Goal: Task Accomplishment & Management: Manage account settings

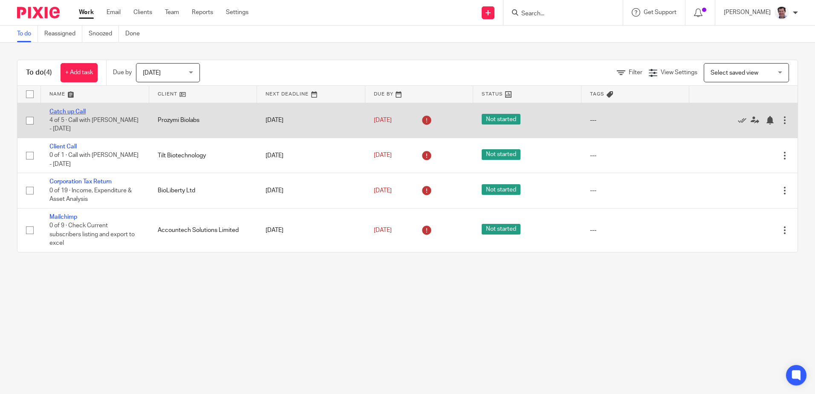
drag, startPoint x: 0, startPoint y: 0, endPoint x: 72, endPoint y: 112, distance: 132.9
click at [72, 112] on link "Catch up Call" at bounding box center [67, 112] width 36 height 6
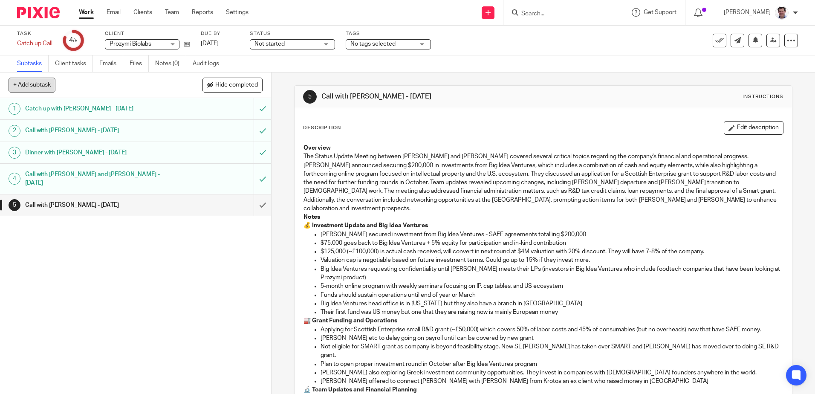
click at [24, 85] on button "+ Add subtask" at bounding box center [32, 85] width 47 height 14
type input "Call with [PERSON_NAME] - [DATE]"
click at [253, 82] on p "+ Add" at bounding box center [250, 85] width 25 height 14
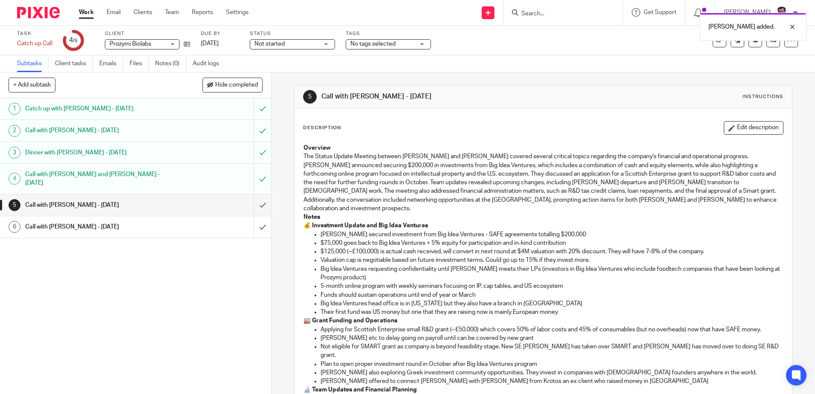
click at [110, 220] on h1 "Call with [PERSON_NAME] - [DATE]" at bounding box center [98, 226] width 147 height 13
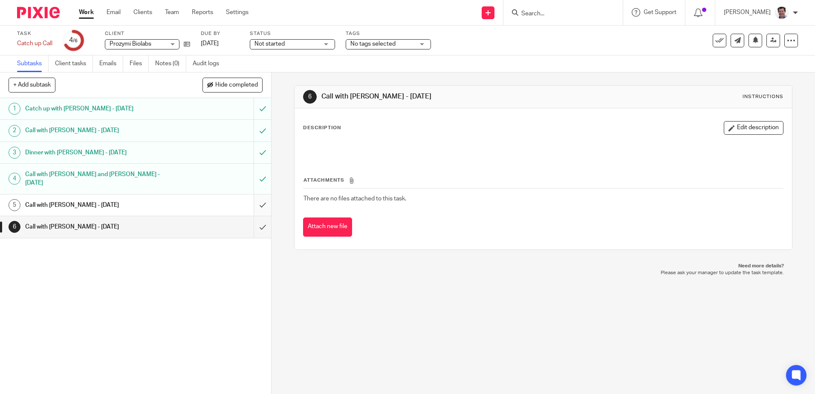
click at [252, 197] on input "submit" at bounding box center [135, 204] width 271 height 21
click at [324, 128] on p "Description" at bounding box center [322, 128] width 38 height 7
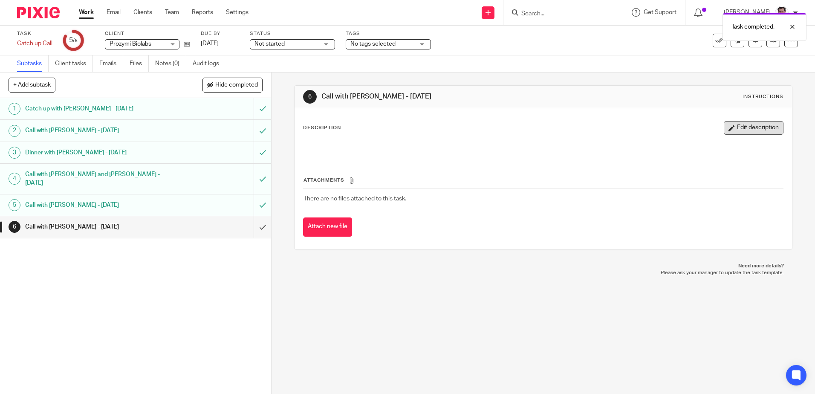
click at [737, 125] on button "Edit description" at bounding box center [754, 128] width 60 height 14
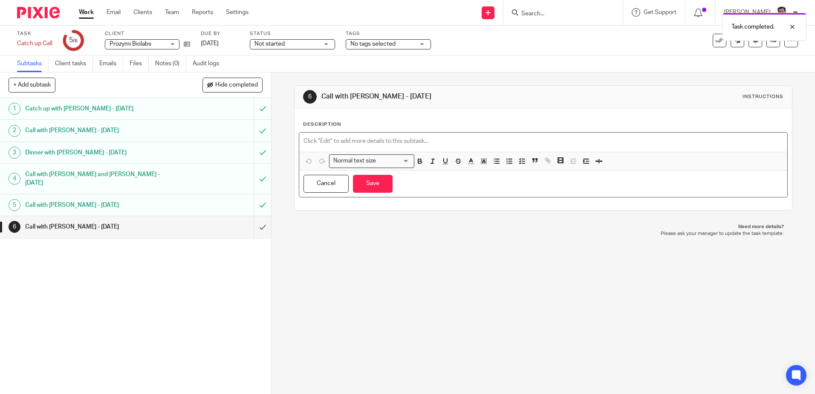
click at [319, 139] on p at bounding box center [543, 141] width 479 height 9
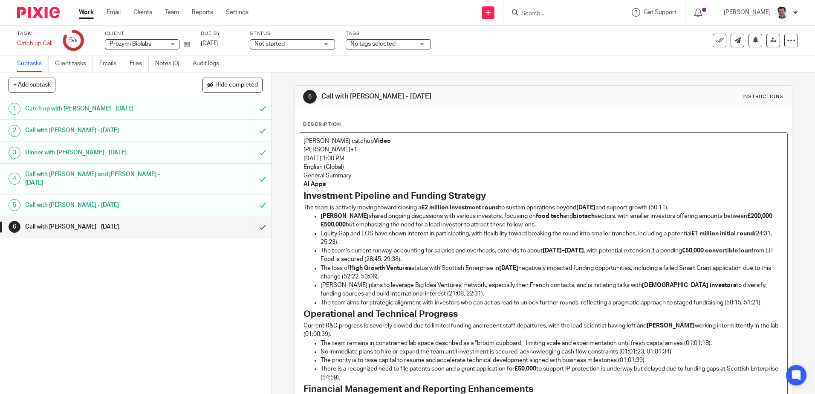
click at [395, 142] on p "Stephen-Ioannis catchup Video" at bounding box center [543, 141] width 479 height 9
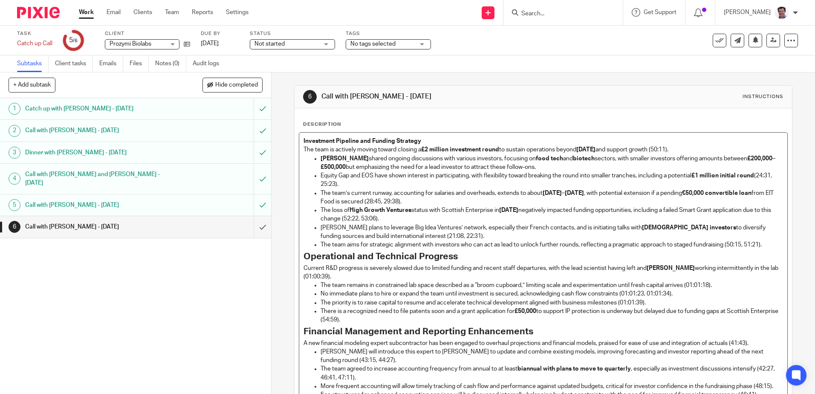
click at [609, 150] on p "The team is actively moving toward closing a £2 million investment round to sus…" at bounding box center [543, 149] width 479 height 9
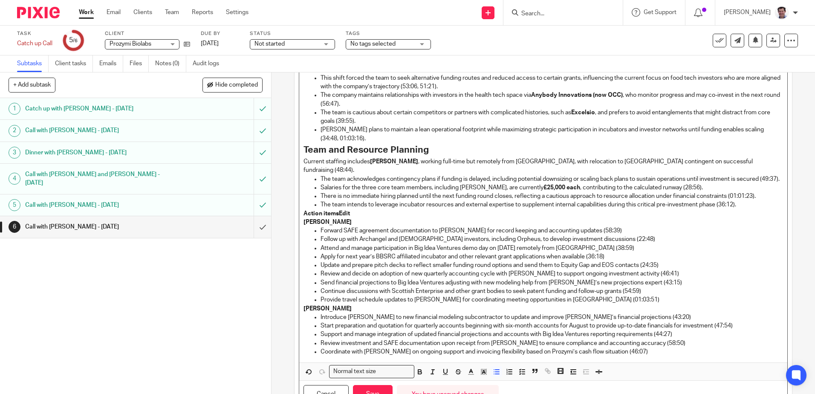
scroll to position [521, 0]
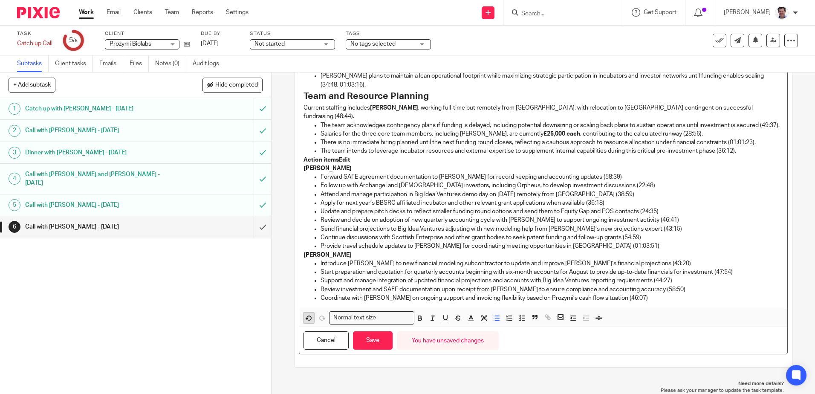
click at [306, 318] on icon "button" at bounding box center [309, 318] width 8 height 8
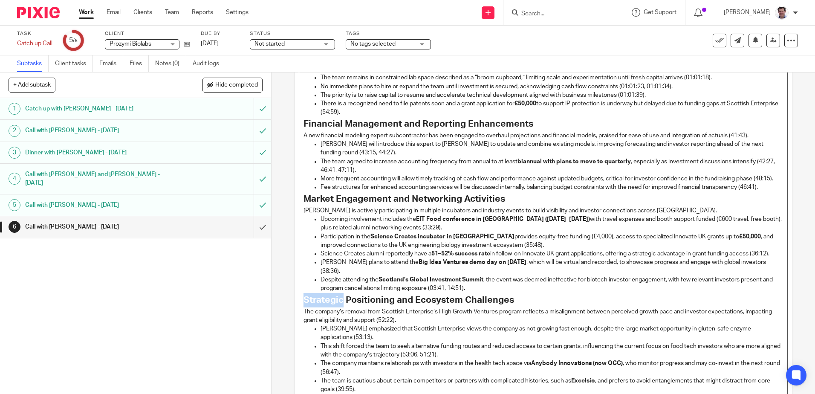
click at [306, 304] on strong "Strategic Positioning and Ecosystem Challenges" at bounding box center [409, 299] width 211 height 9
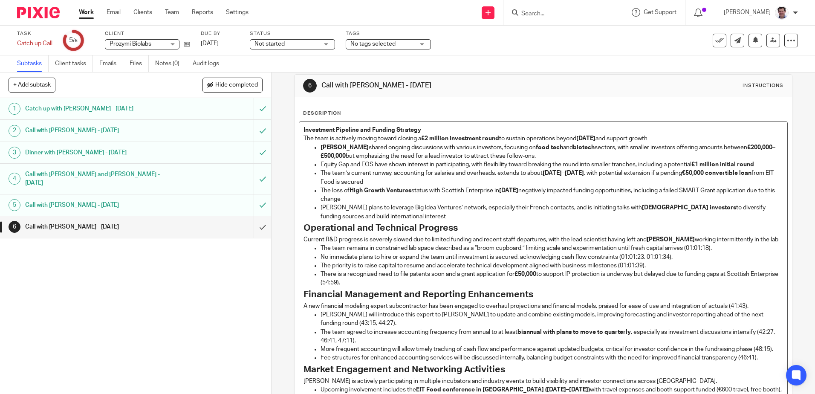
click at [723, 247] on p "The team remains in constrained lab space described as a “broom cupboard,” limi…" at bounding box center [552, 248] width 462 height 9
click at [651, 265] on p "The priority is to raise capital to resume and accelerate technical development…" at bounding box center [552, 265] width 462 height 9
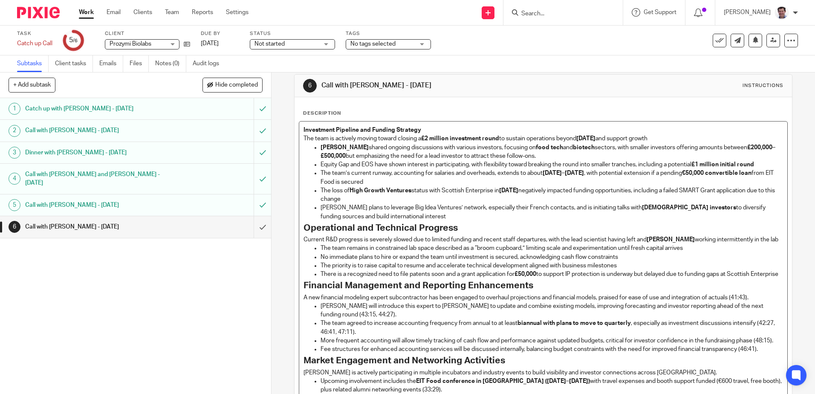
drag, startPoint x: 478, startPoint y: 304, endPoint x: 483, endPoint y: 305, distance: 5.7
click at [478, 302] on p "A new financial modeling expert subcontractor has been engaged to overhaul proj…" at bounding box center [543, 297] width 479 height 9
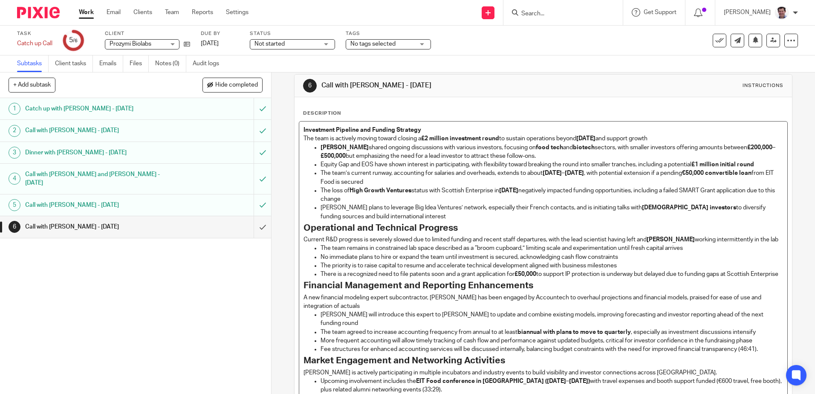
click at [760, 349] on p "Fee structures for enhanced accounting services will be discussed internally, b…" at bounding box center [552, 349] width 462 height 9
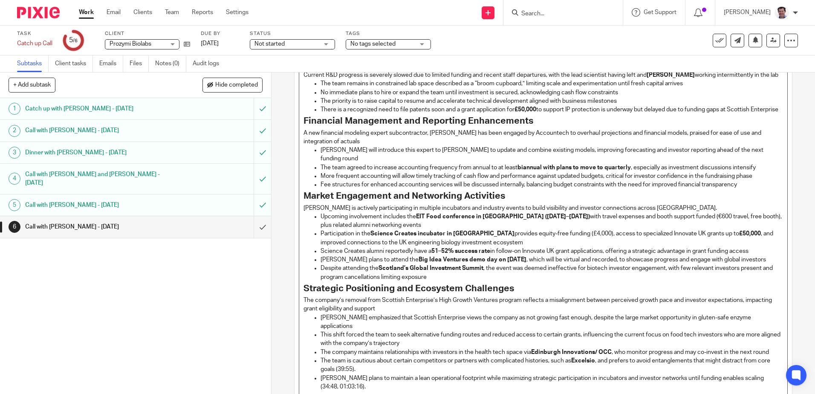
scroll to position [186, 0]
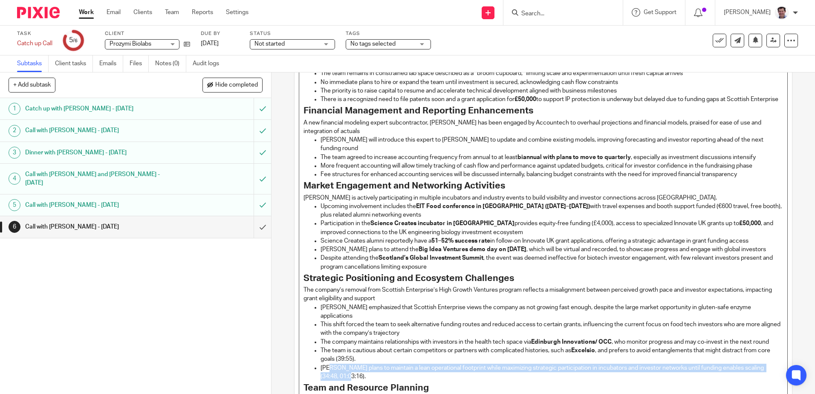
drag, startPoint x: 354, startPoint y: 369, endPoint x: 334, endPoint y: 357, distance: 23.5
click at [327, 364] on p "Ioannis plans to maintain a lean operational footprint while maximizing strateg…" at bounding box center [552, 372] width 462 height 17
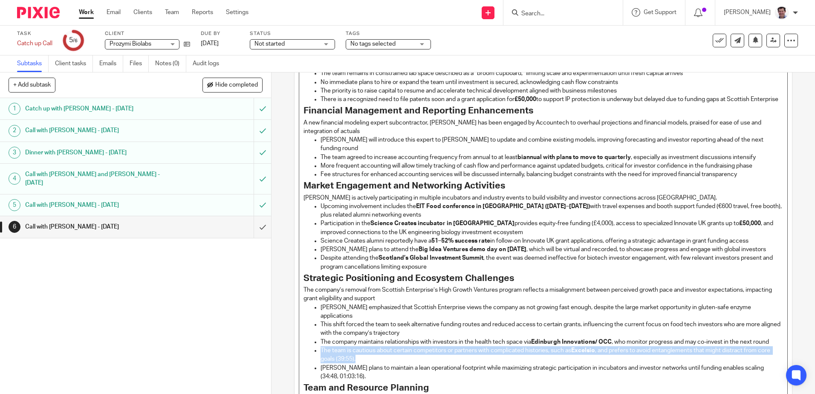
drag, startPoint x: 379, startPoint y: 350, endPoint x: 319, endPoint y: 345, distance: 60.8
click at [321, 346] on p "The team is cautious about certain competitors or partners with complicated his…" at bounding box center [552, 354] width 462 height 17
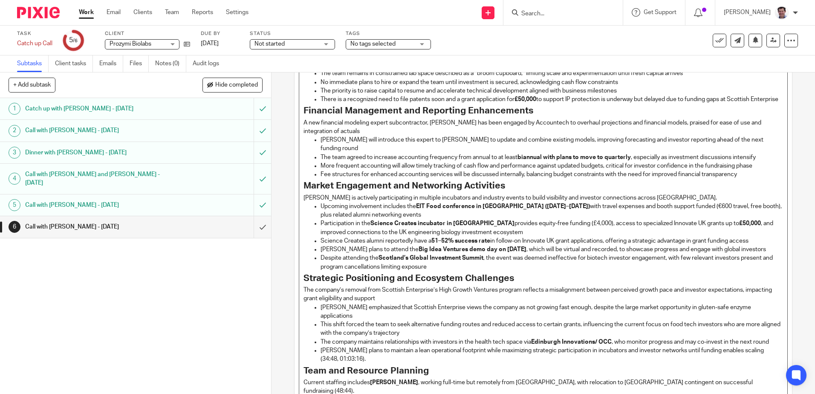
click at [361, 351] on p "Ioannis plans to maintain a lean operational footprint while maximizing strateg…" at bounding box center [552, 354] width 462 height 17
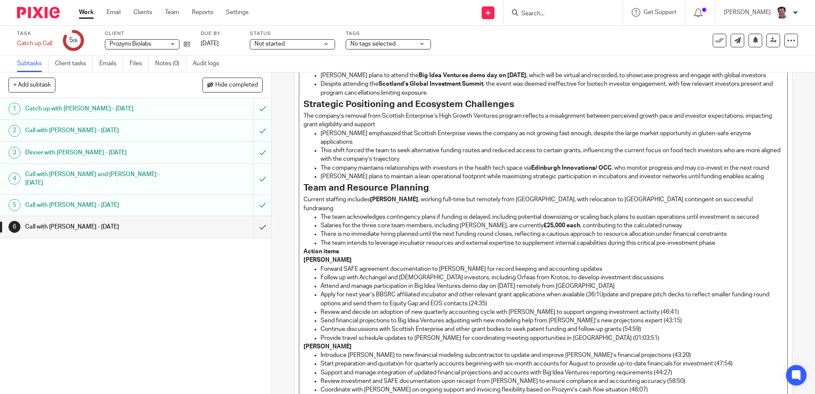
scroll to position [434, 0]
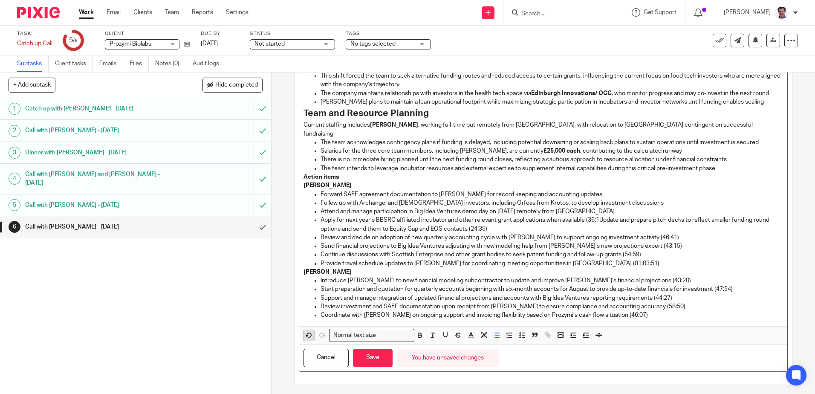
click at [306, 331] on icon "button" at bounding box center [309, 335] width 8 height 8
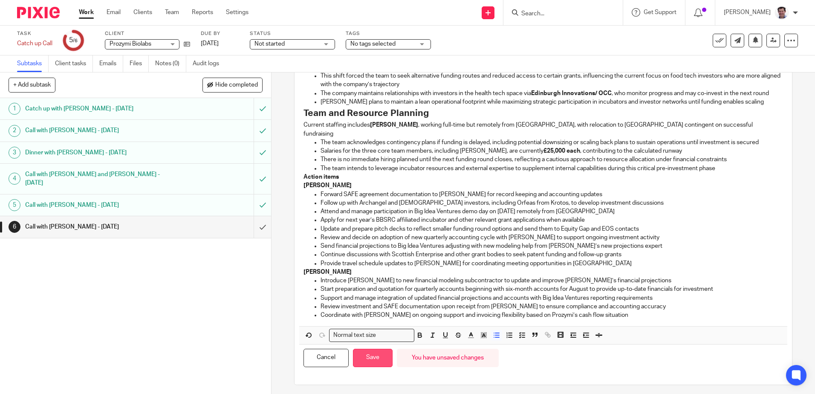
click at [372, 349] on button "Save" at bounding box center [373, 358] width 40 height 18
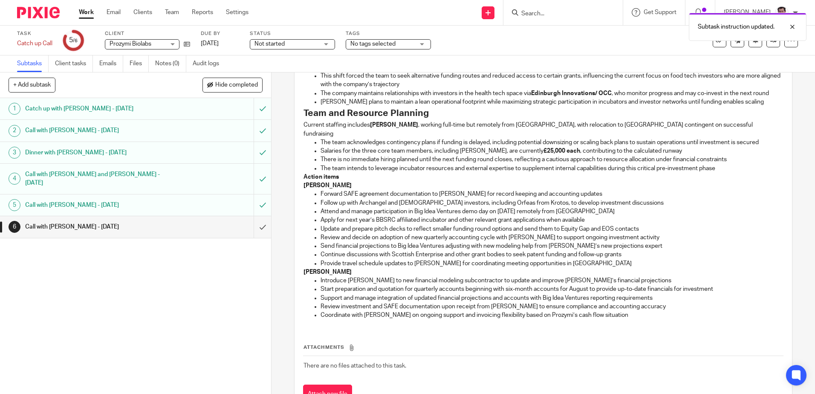
click at [609, 302] on div "Investment Pipeline and Funding Strategy The team is actively moving toward clo…" at bounding box center [543, 12] width 488 height 628
click at [608, 311] on p "Coordinate with Ioannis on ongoing support and invoicing flexibility based on P…" at bounding box center [552, 315] width 462 height 9
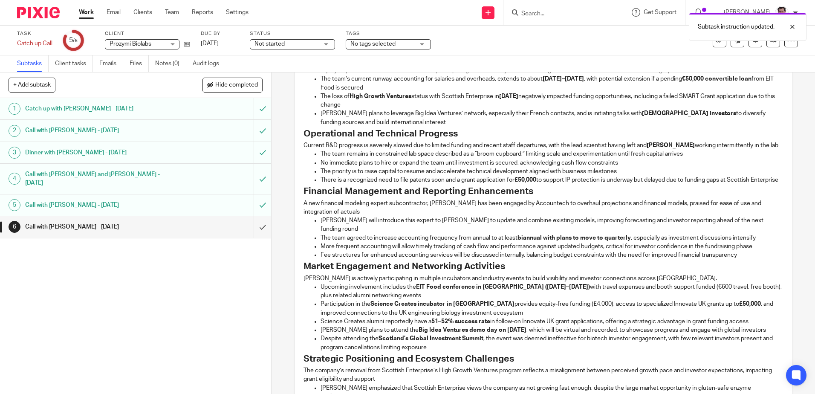
scroll to position [0, 0]
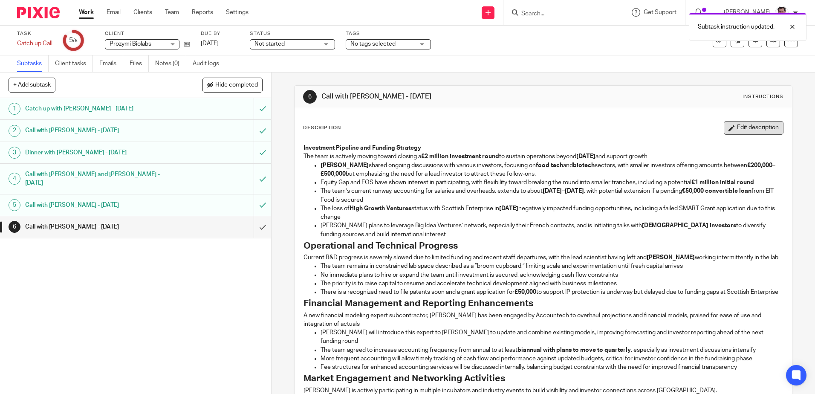
click at [739, 127] on button "Edit description" at bounding box center [754, 128] width 60 height 14
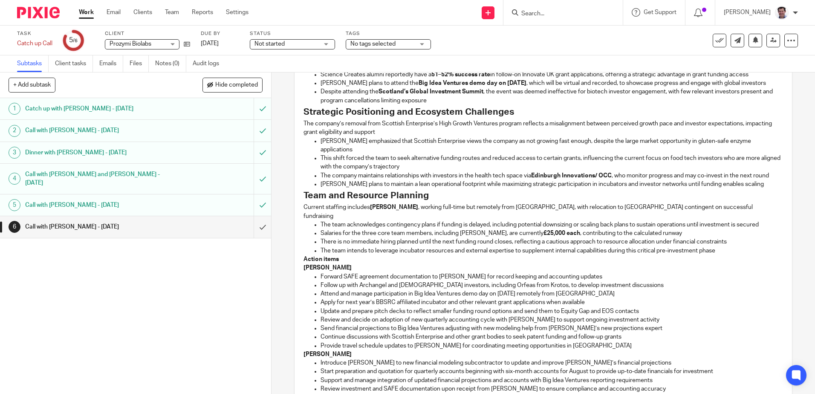
scroll to position [434, 0]
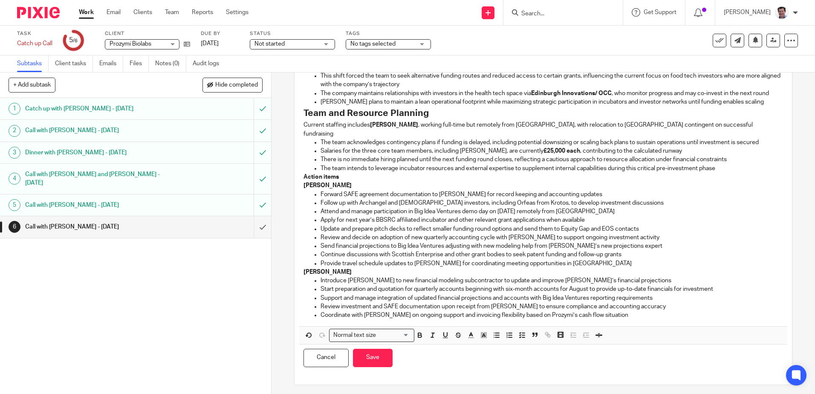
click at [615, 311] on p "Coordinate with Ioannis on ongoing support and invoicing flexibility based on P…" at bounding box center [552, 315] width 462 height 9
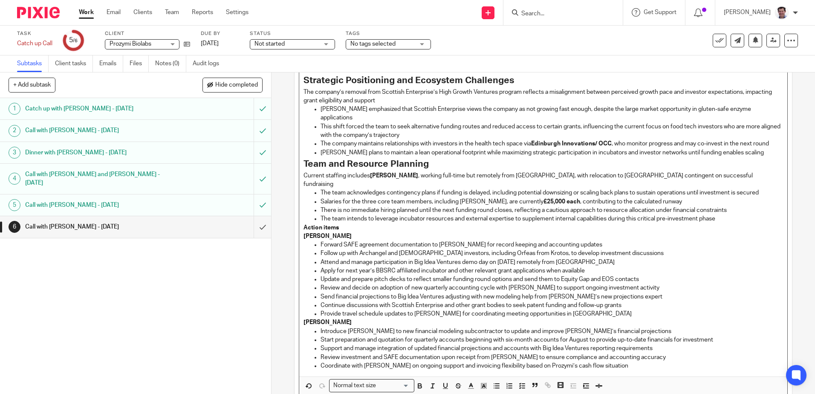
scroll to position [452, 0]
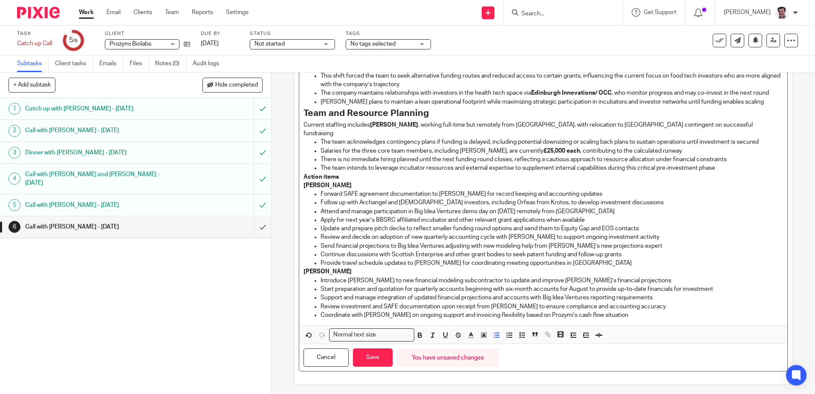
click at [611, 311] on p "Coordinate with Ioannis on ongoing support and invoicing flexibility based on P…" at bounding box center [552, 315] width 462 height 9
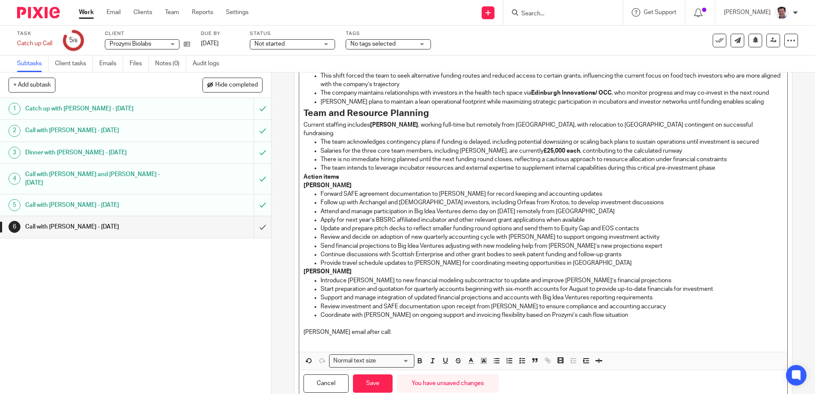
drag, startPoint x: 361, startPoint y: 316, endPoint x: 402, endPoint y: 322, distance: 41.4
click at [361, 328] on p "Ioannis email after call:" at bounding box center [543, 332] width 479 height 9
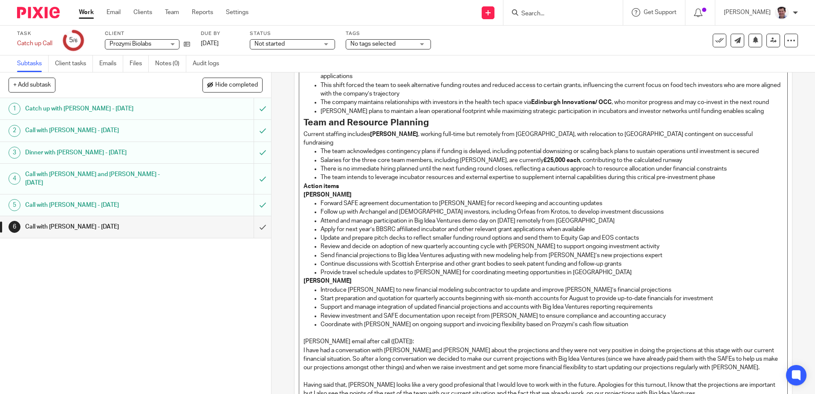
scroll to position [530, 0]
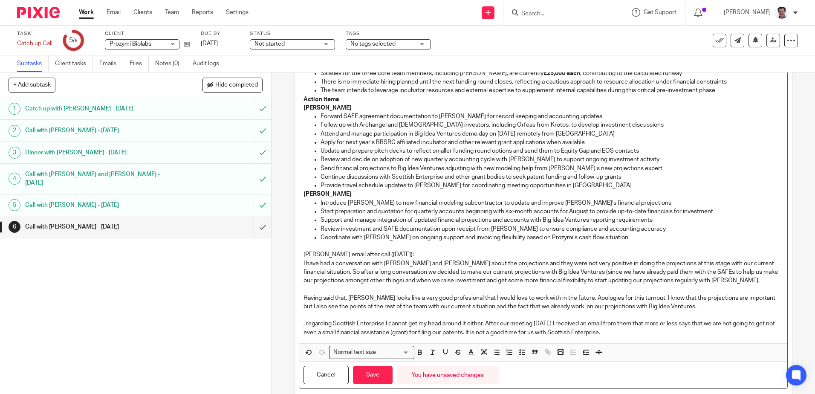
click at [308, 319] on p ", regarding Scottish Enterprise I cannot get my head around it either. After ou…" at bounding box center [543, 327] width 479 height 17
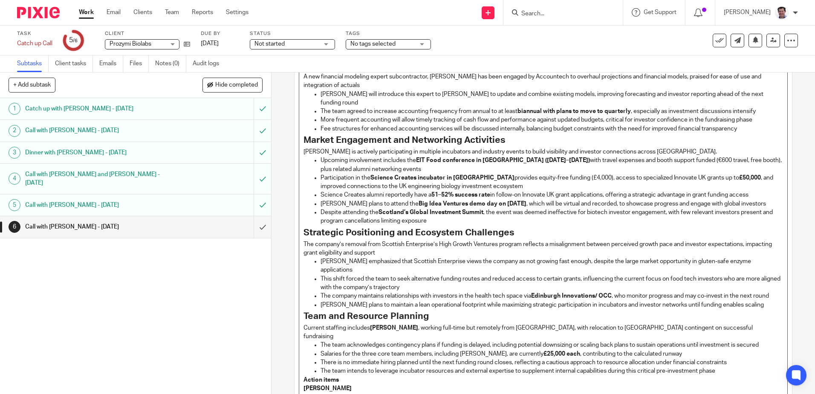
scroll to position [249, 0]
drag, startPoint x: 471, startPoint y: 176, endPoint x: 508, endPoint y: 197, distance: 42.0
click at [472, 177] on p "Participation in the Science Creates incubator in Bristol provides equity-free …" at bounding box center [552, 182] width 462 height 17
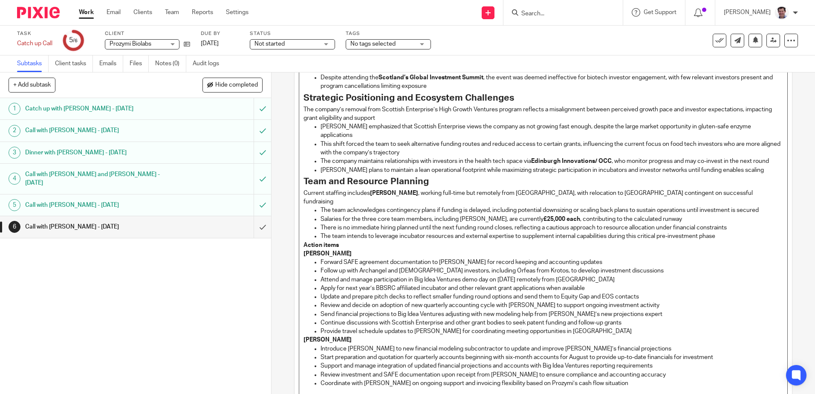
scroll to position [547, 0]
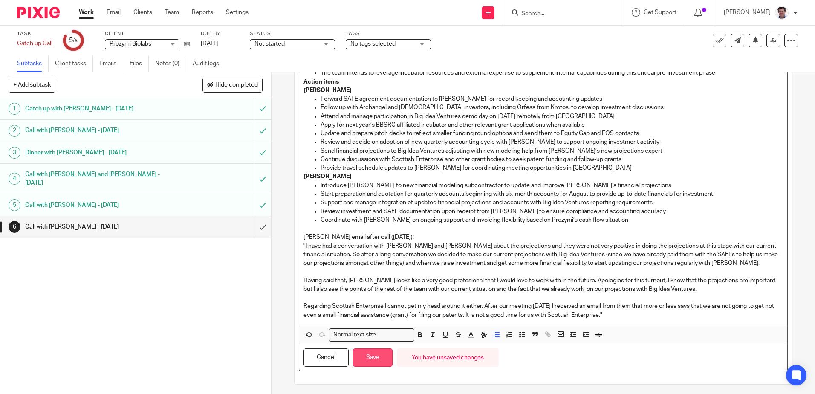
click at [373, 348] on button "Save" at bounding box center [373, 357] width 40 height 18
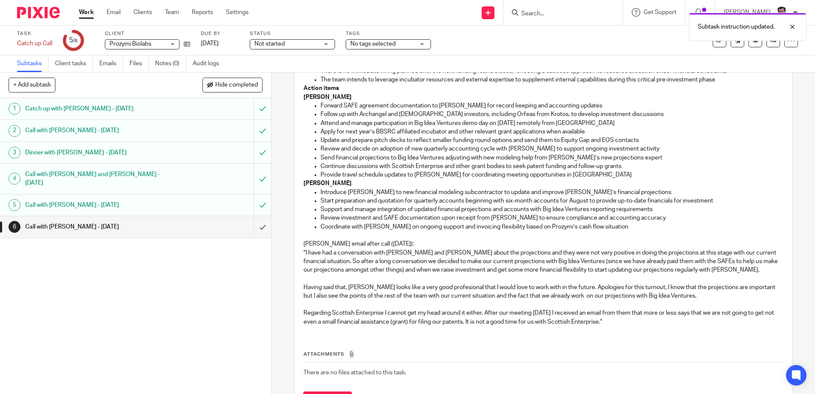
scroll to position [554, 0]
